Goal: Transaction & Acquisition: Subscribe to service/newsletter

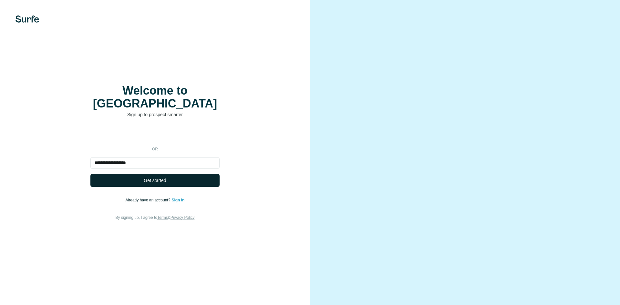
click at [151, 177] on span "Get started" at bounding box center [155, 180] width 22 height 6
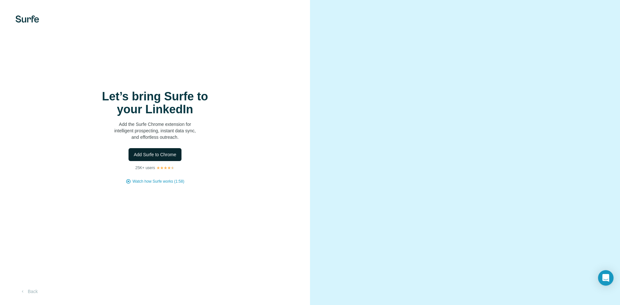
click at [164, 154] on span "Add Surfe to Chrome" at bounding box center [155, 154] width 43 height 6
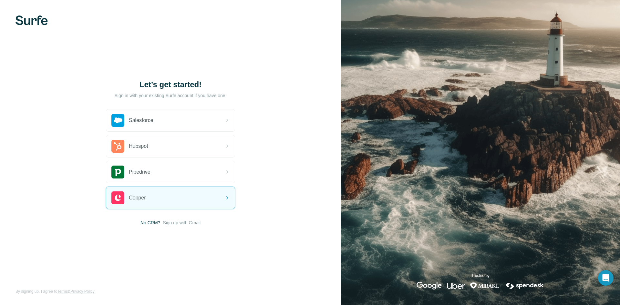
click at [149, 223] on span "No CRM?" at bounding box center [150, 223] width 20 height 6
drag, startPoint x: 143, startPoint y: 224, endPoint x: 159, endPoint y: 225, distance: 15.9
click at [144, 224] on span "No CRM?" at bounding box center [150, 223] width 20 height 6
click at [254, 228] on div "Let’s get started! Sign in with your existing Surfe account if you have one. Sa…" at bounding box center [170, 152] width 341 height 305
